Goal: Navigation & Orientation: Find specific page/section

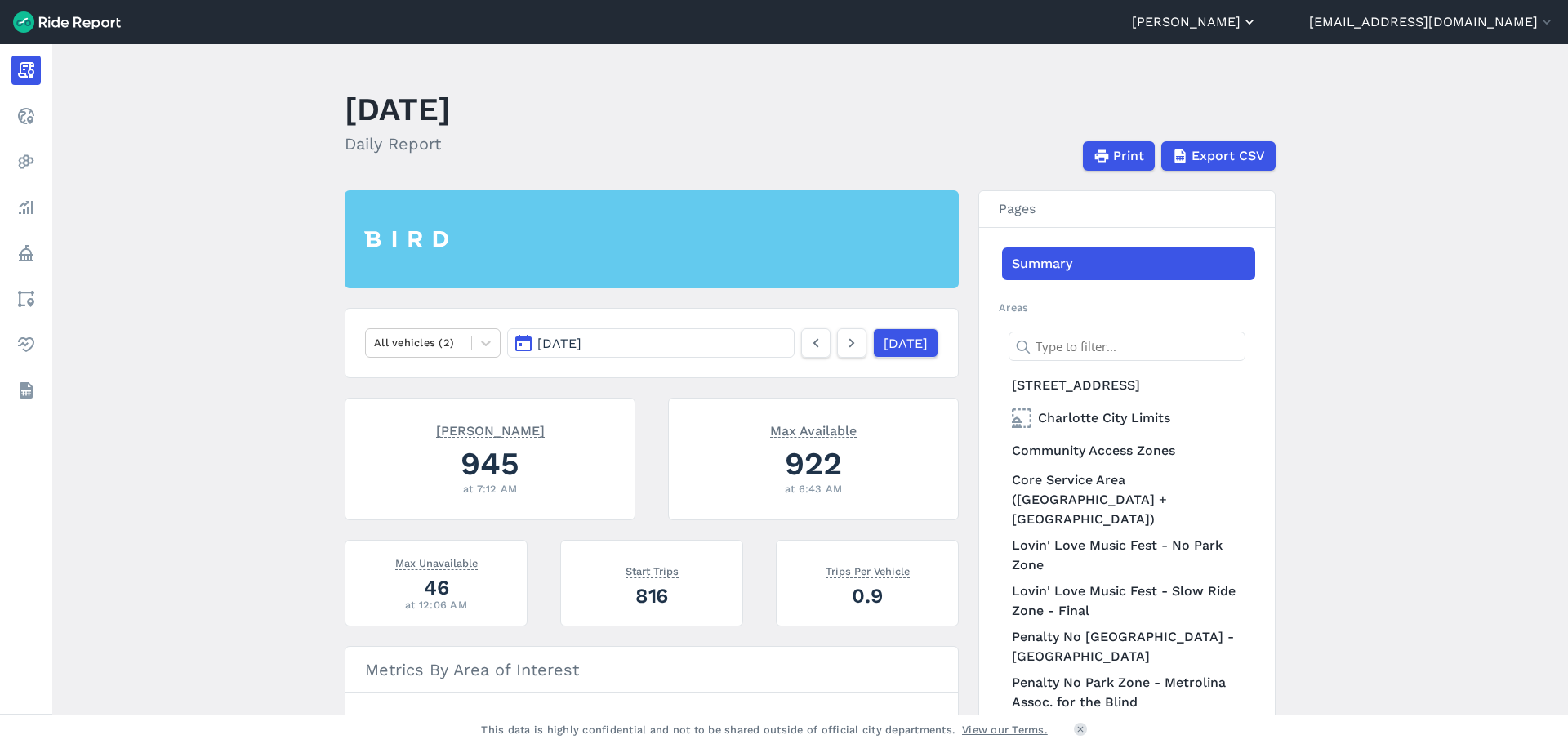
click at [1258, 15] on button "[PERSON_NAME]" at bounding box center [1195, 22] width 126 height 20
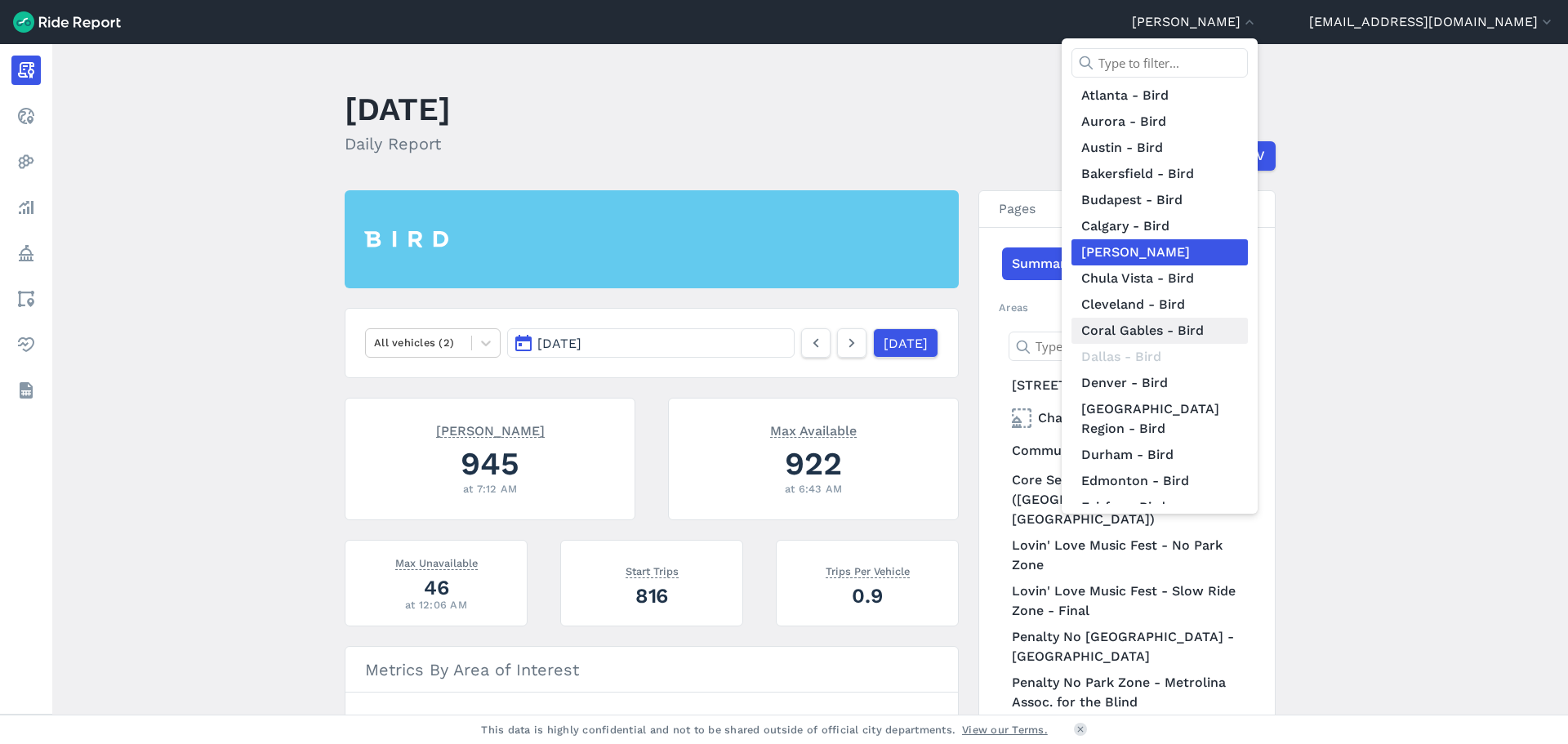
scroll to position [82, 0]
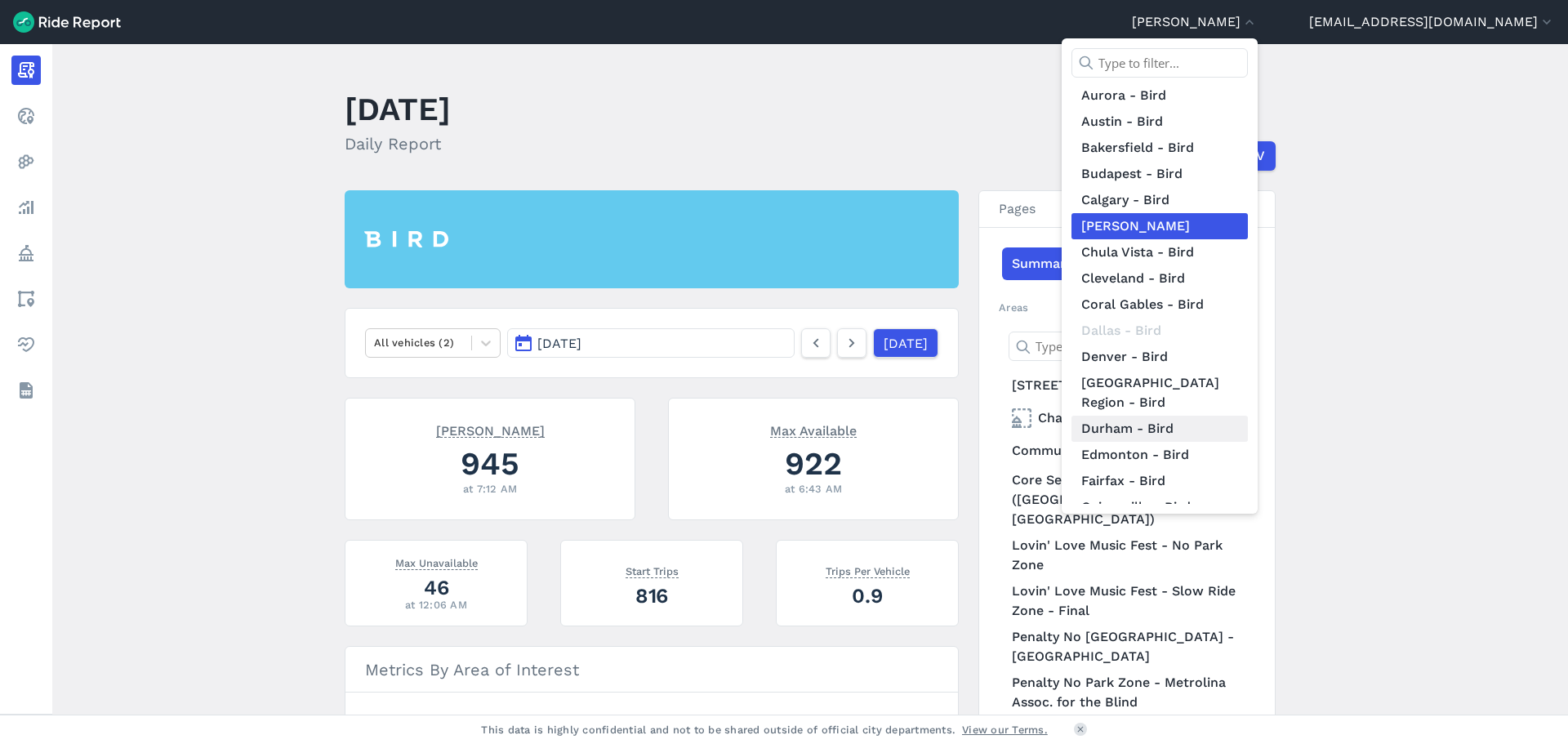
click at [1219, 415] on link "Durham - Bird" at bounding box center [1160, 428] width 176 height 27
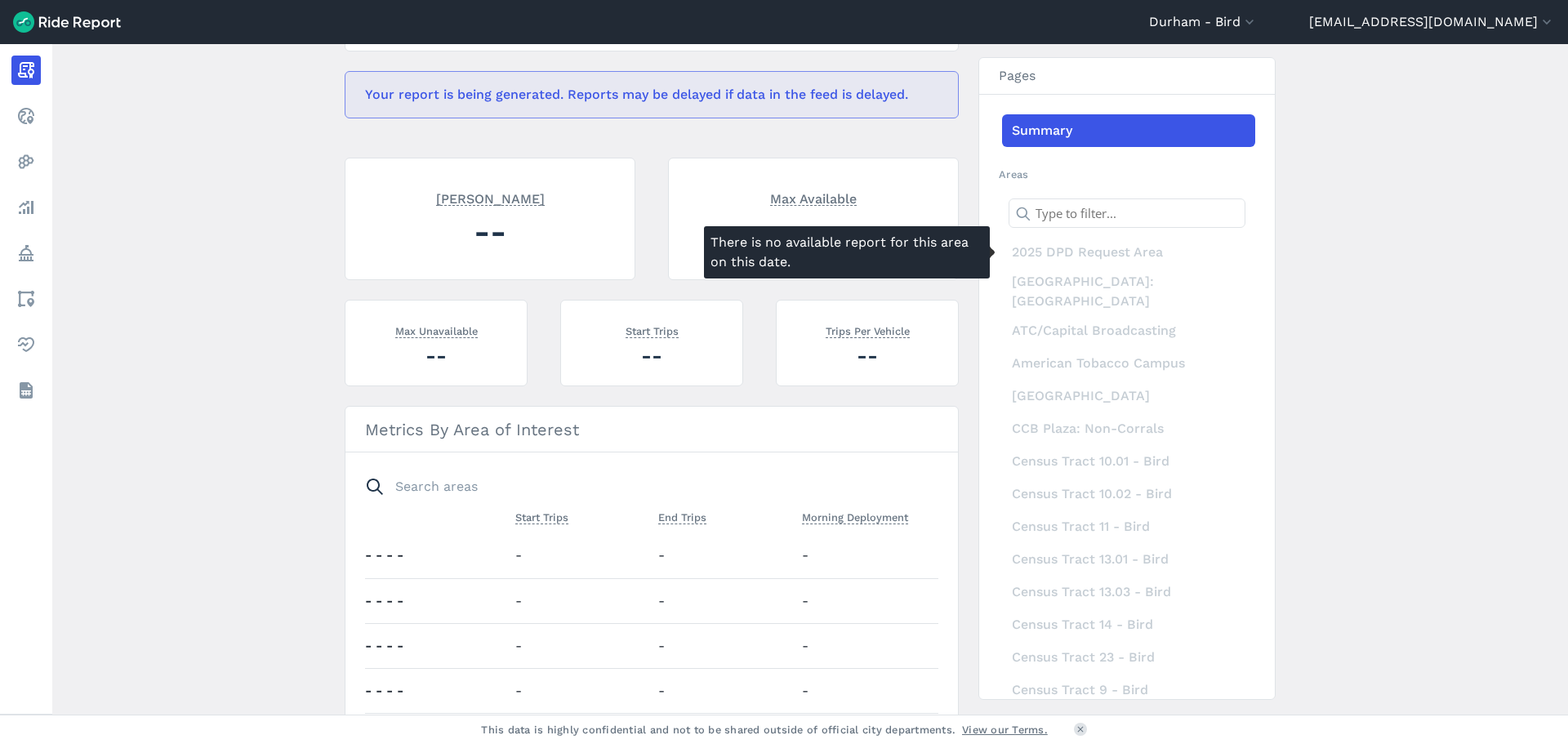
click at [1077, 253] on div "2025 DPD Request Area" at bounding box center [1128, 252] width 253 height 32
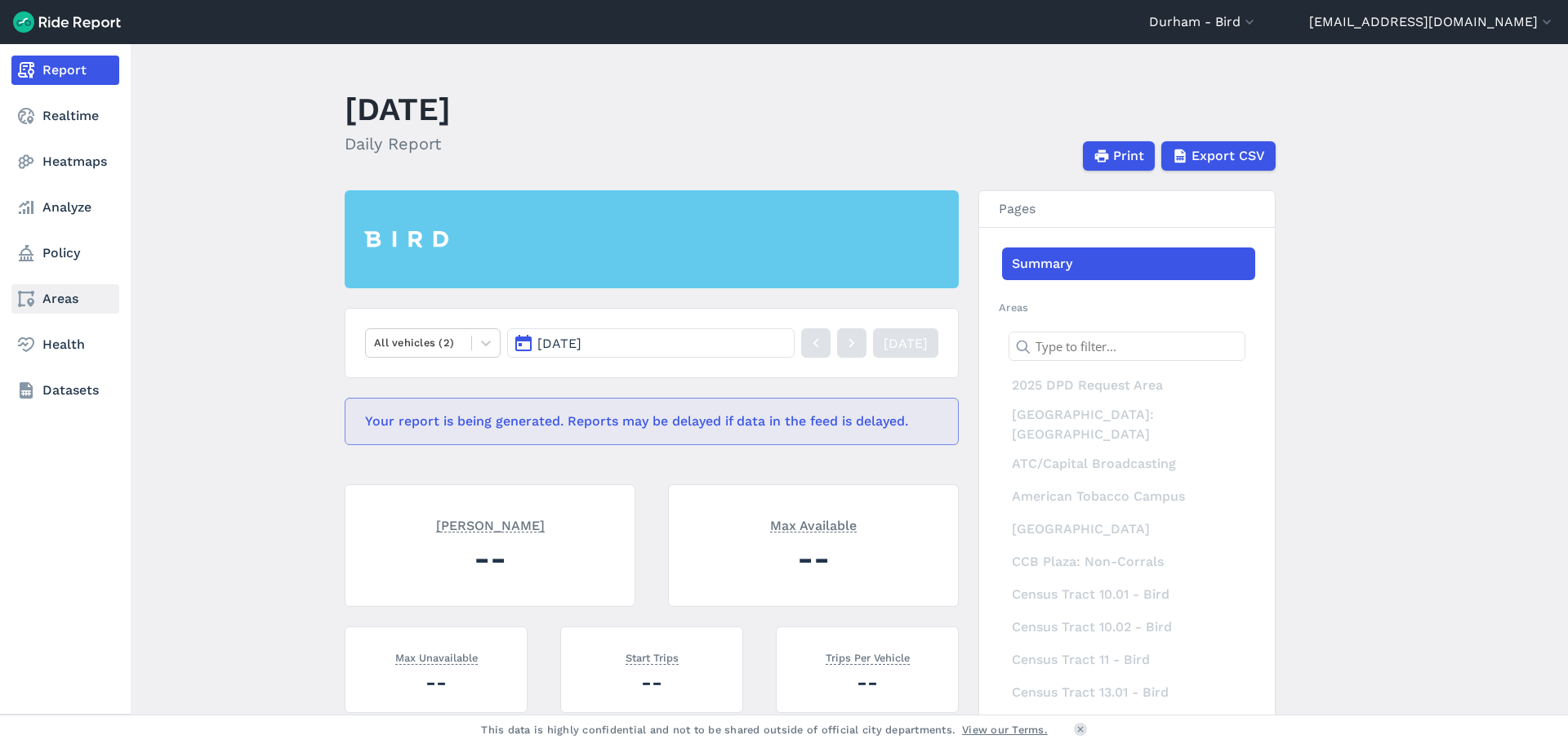
click at [37, 293] on link "Areas" at bounding box center [66, 299] width 108 height 30
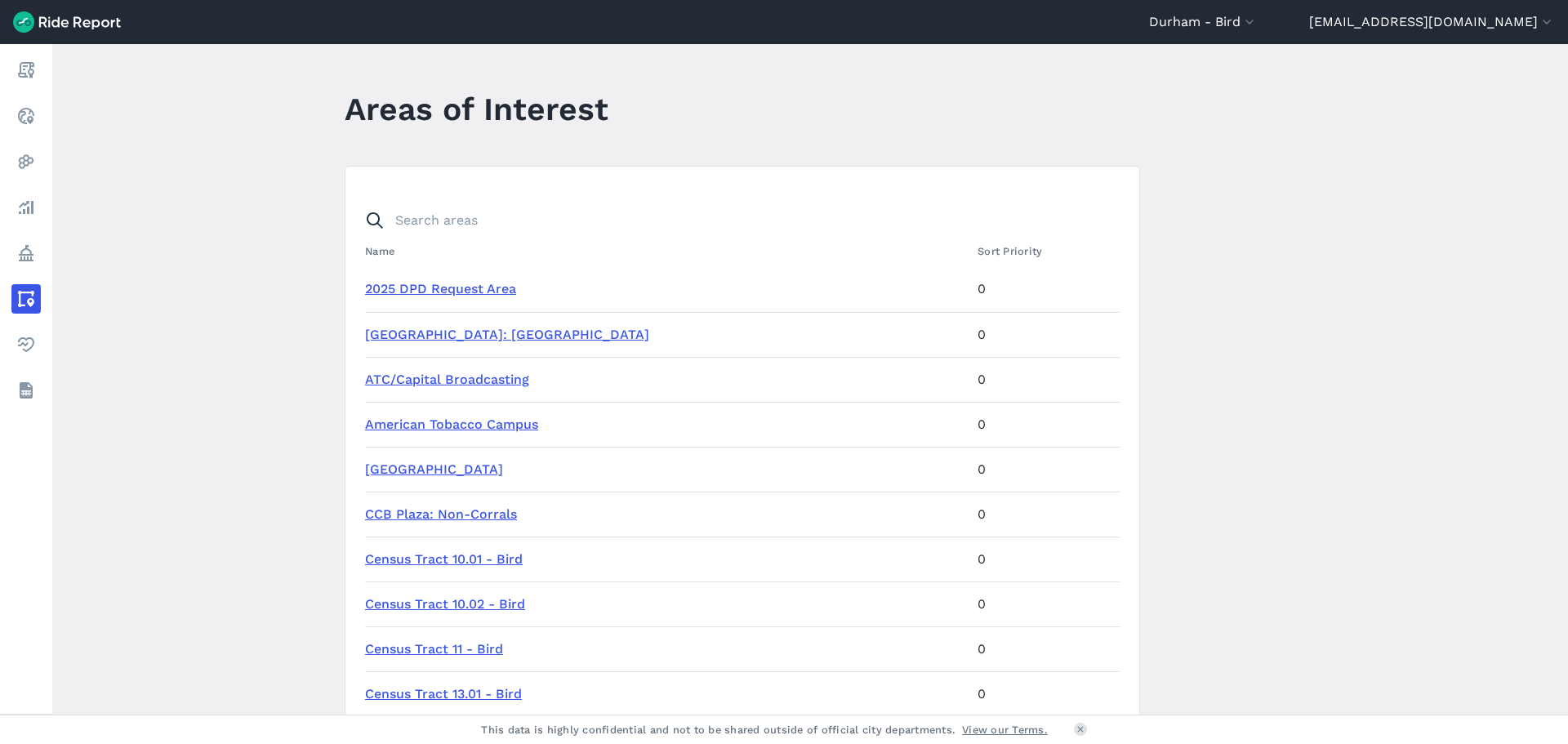
click at [454, 290] on link "2025 DPD Request Area" at bounding box center [441, 288] width 152 height 16
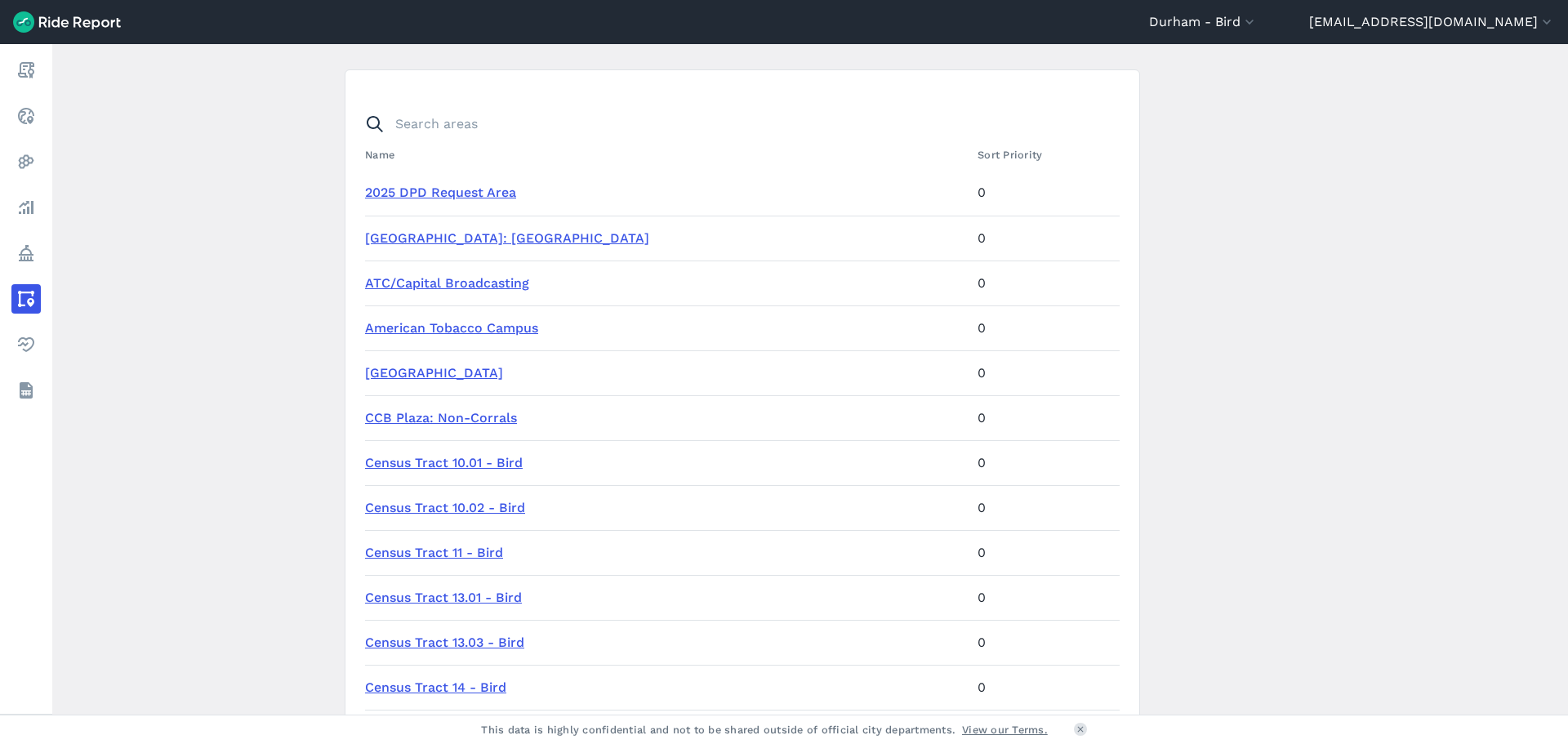
scroll to position [69, 0]
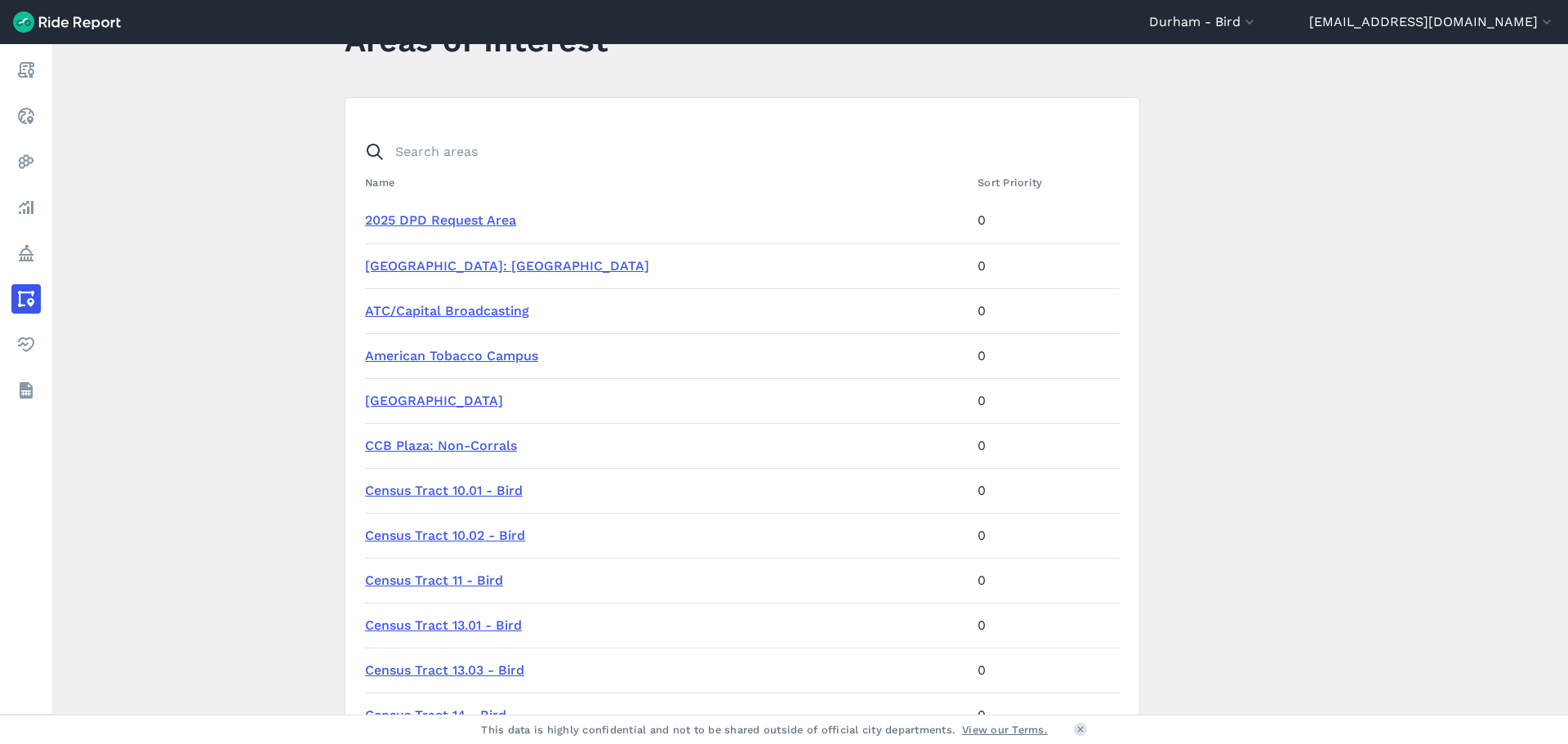
click at [477, 356] on link "American Tobacco Campus" at bounding box center [452, 355] width 173 height 16
